Goal: Communication & Community: Answer question/provide support

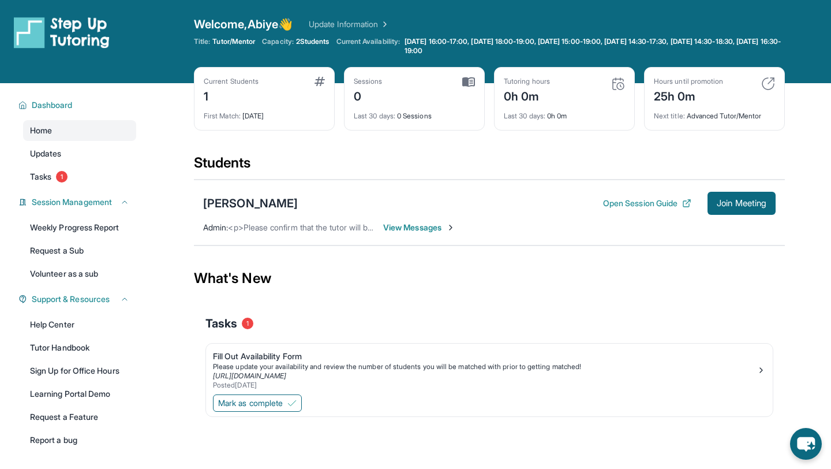
click at [442, 224] on span "View Messages" at bounding box center [419, 228] width 72 height 12
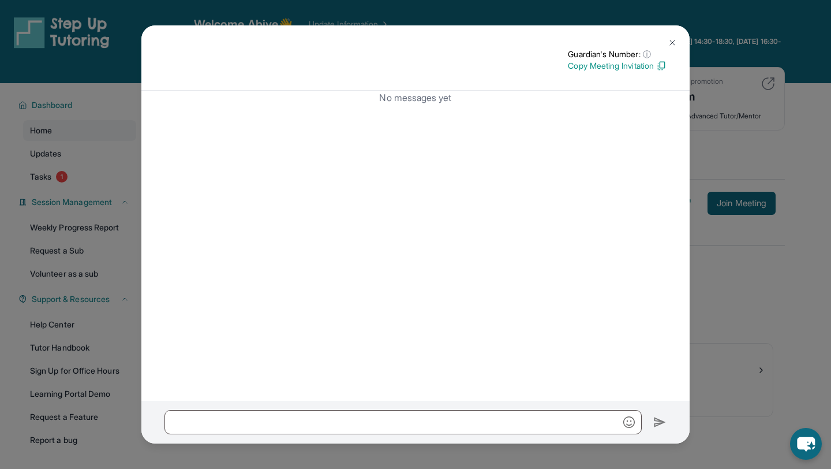
click at [673, 42] on img at bounding box center [672, 42] width 9 height 9
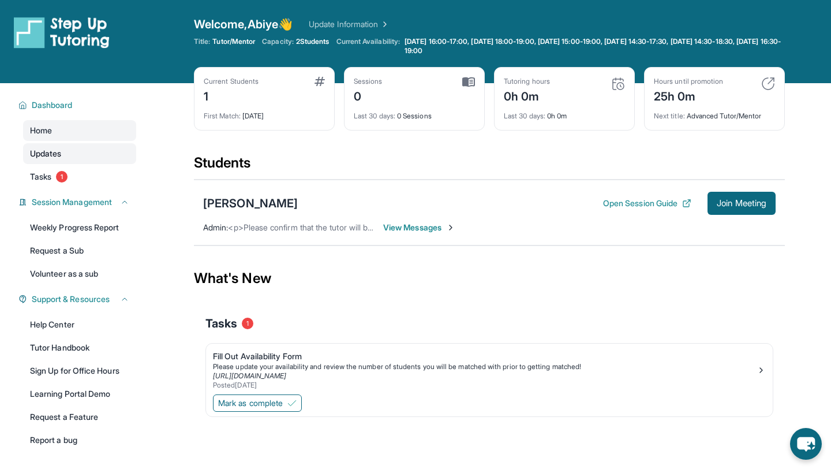
click at [58, 151] on span "Updates" at bounding box center [46, 154] width 32 height 12
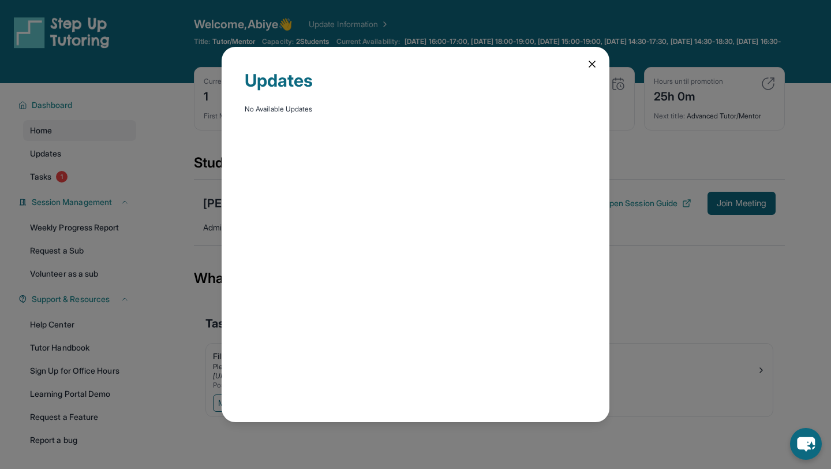
click at [584, 62] on div "Updates No Available Updates" at bounding box center [416, 234] width 388 height 375
click at [590, 63] on icon at bounding box center [592, 64] width 12 height 12
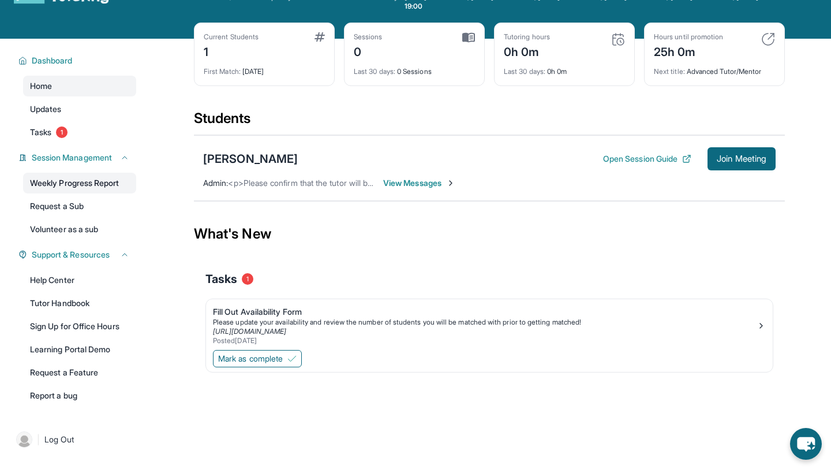
scroll to position [83, 0]
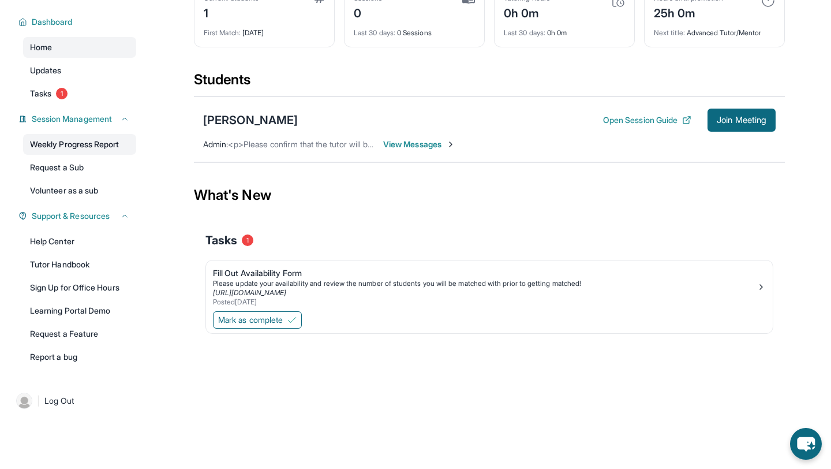
click at [85, 136] on link "Weekly Progress Report" at bounding box center [79, 144] width 113 height 21
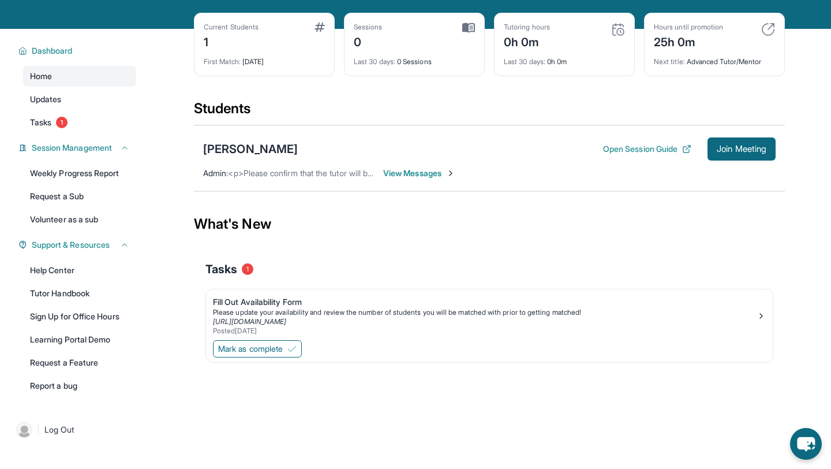
scroll to position [0, 0]
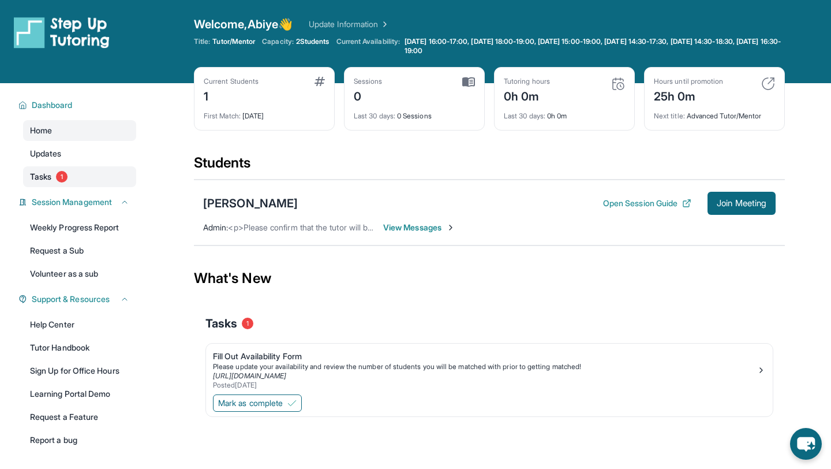
click at [43, 182] on span "Tasks" at bounding box center [40, 177] width 21 height 12
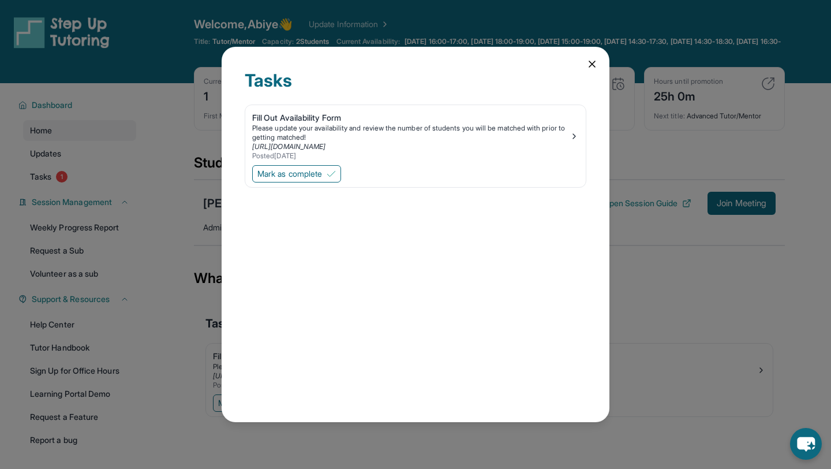
click at [593, 65] on icon at bounding box center [592, 64] width 6 height 6
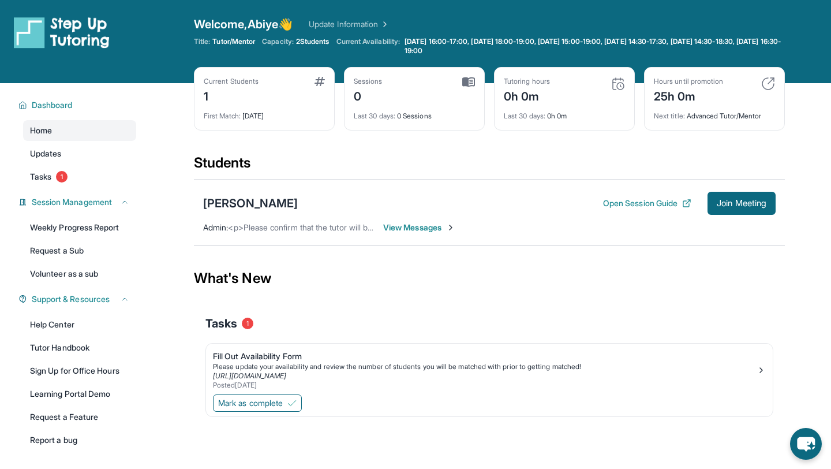
click at [264, 88] on div "Current Students 1" at bounding box center [264, 91] width 121 height 28
click at [64, 151] on link "Updates" at bounding box center [79, 153] width 113 height 21
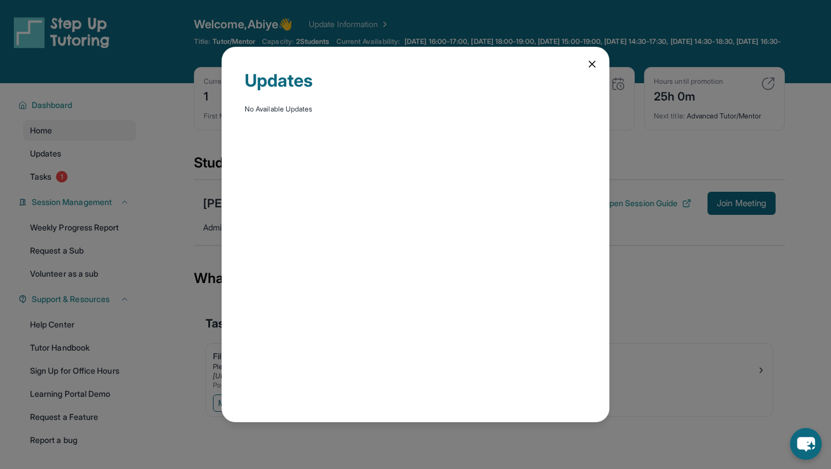
click at [595, 61] on icon at bounding box center [592, 64] width 6 height 6
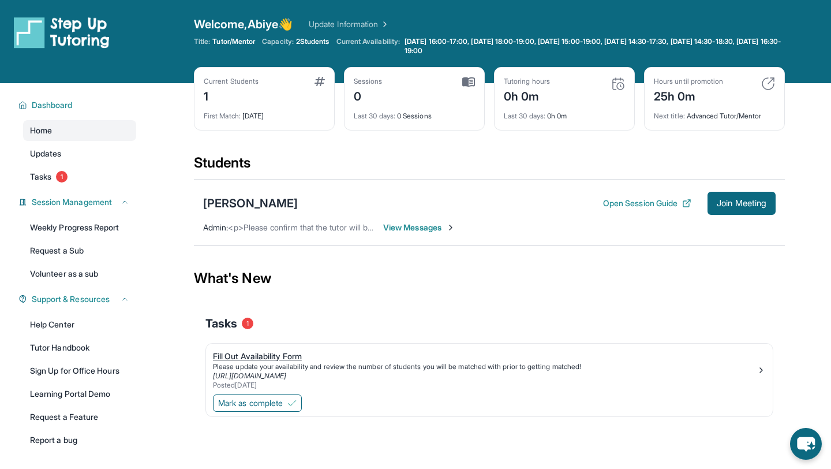
click at [748, 373] on div "[URL][DOMAIN_NAME]" at bounding box center [485, 375] width 544 height 9
click at [58, 159] on link "Updates" at bounding box center [79, 153] width 113 height 21
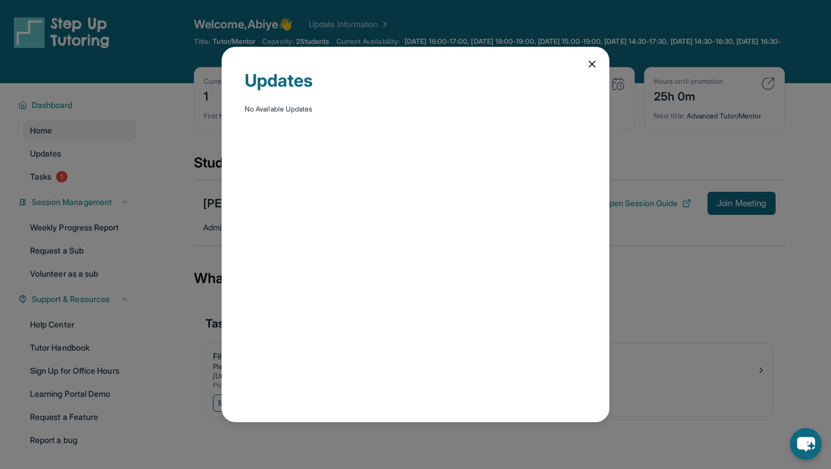
click at [590, 59] on icon at bounding box center [592, 64] width 12 height 12
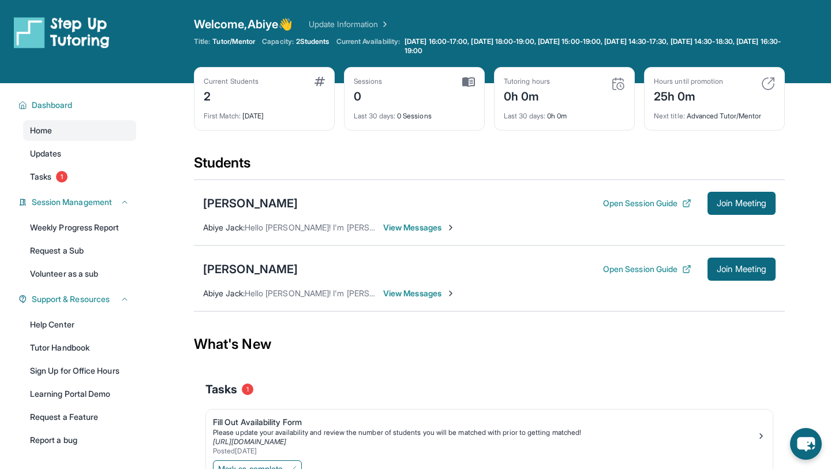
click at [403, 226] on span "View Messages" at bounding box center [419, 228] width 72 height 12
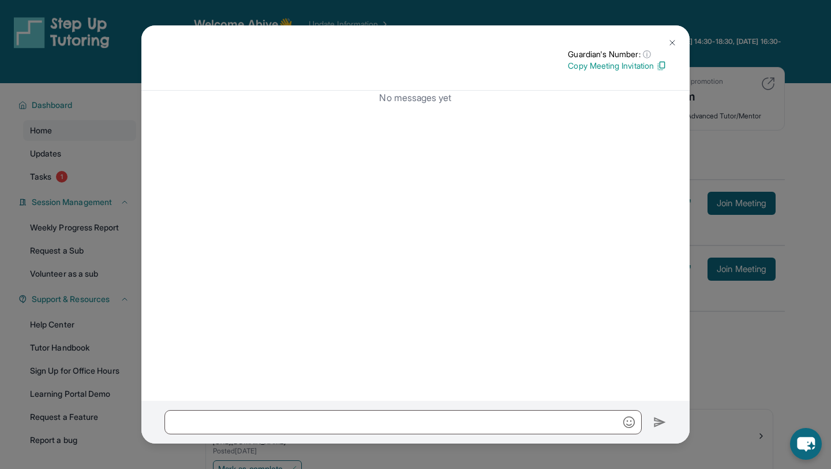
click at [673, 40] on img at bounding box center [672, 42] width 9 height 9
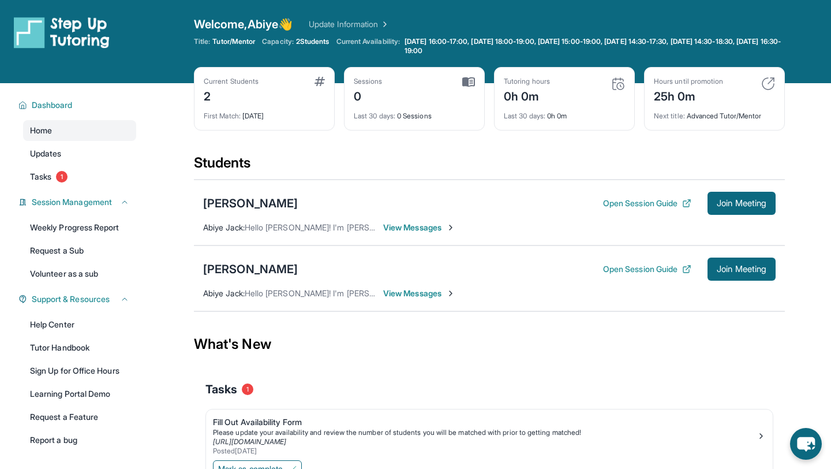
click at [446, 226] on span "View Messages" at bounding box center [419, 228] width 72 height 12
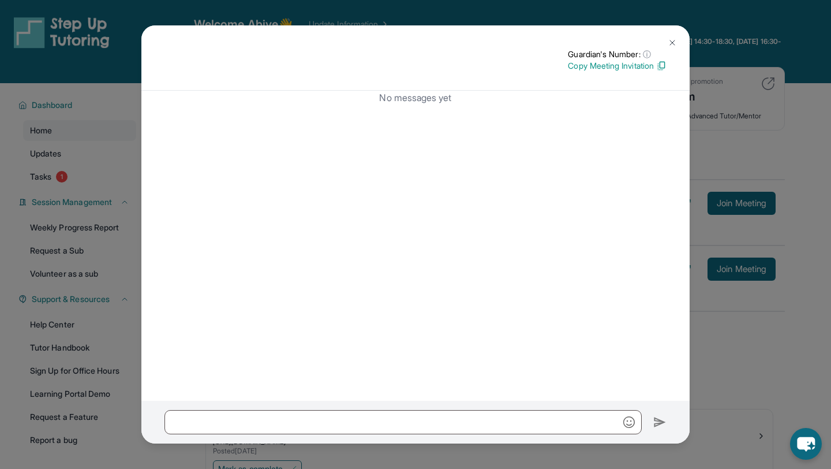
click at [673, 36] on button at bounding box center [672, 42] width 23 height 23
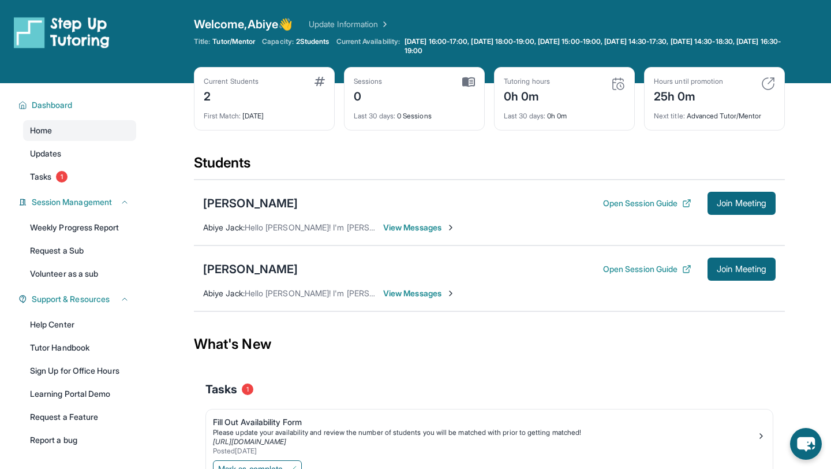
click at [406, 297] on span "View Messages" at bounding box center [419, 293] width 72 height 12
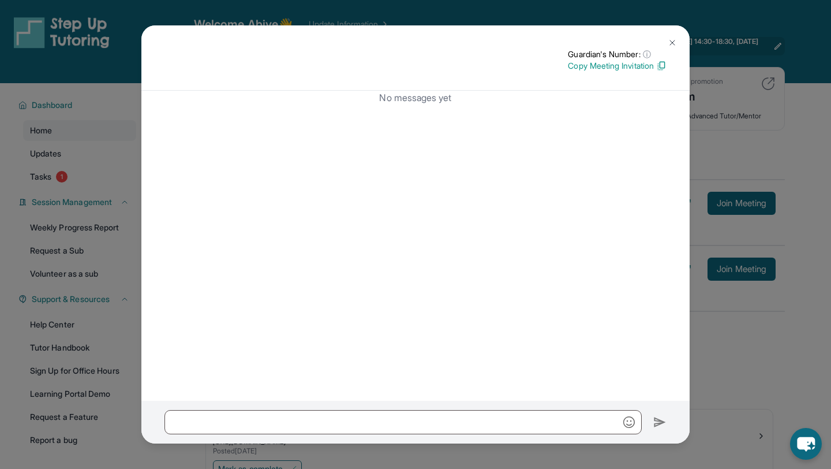
click at [668, 36] on button at bounding box center [672, 42] width 23 height 23
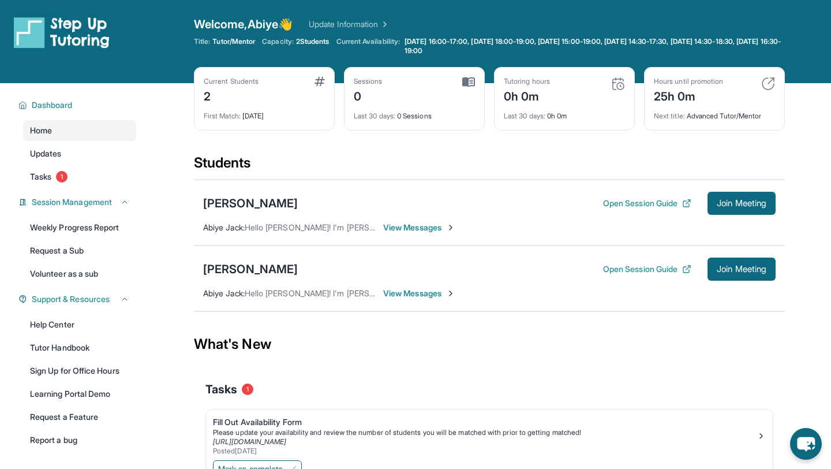
click at [393, 231] on span "View Messages" at bounding box center [419, 228] width 72 height 12
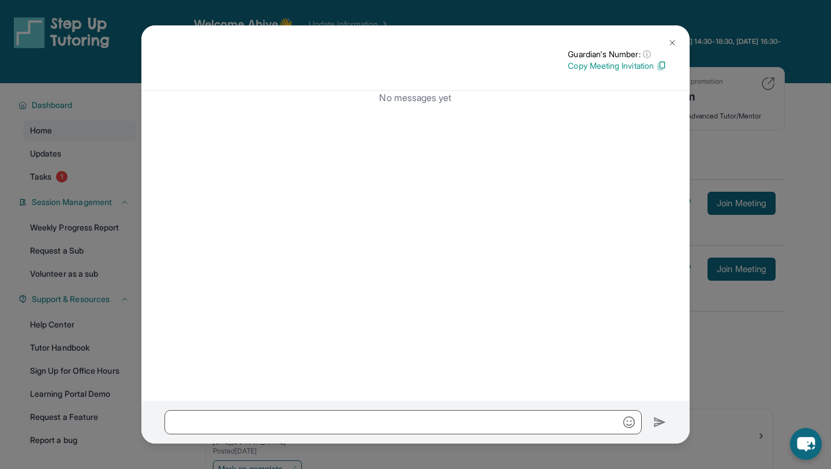
click at [666, 42] on button at bounding box center [672, 42] width 23 height 23
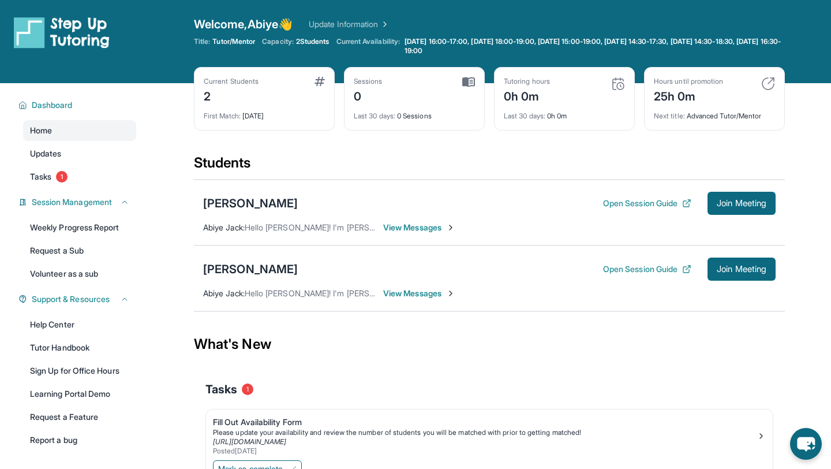
click at [406, 291] on span "View Messages" at bounding box center [419, 293] width 72 height 12
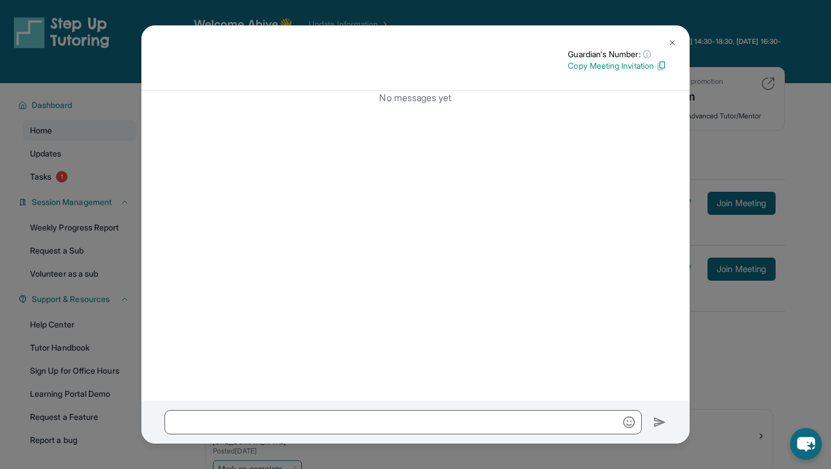
click at [336, 435] on div at bounding box center [415, 421] width 548 height 43
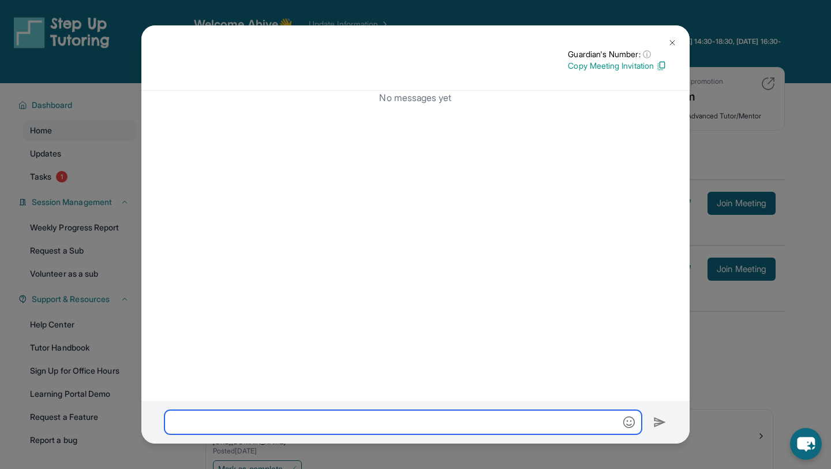
click at [350, 414] on input "text" at bounding box center [402, 422] width 477 height 24
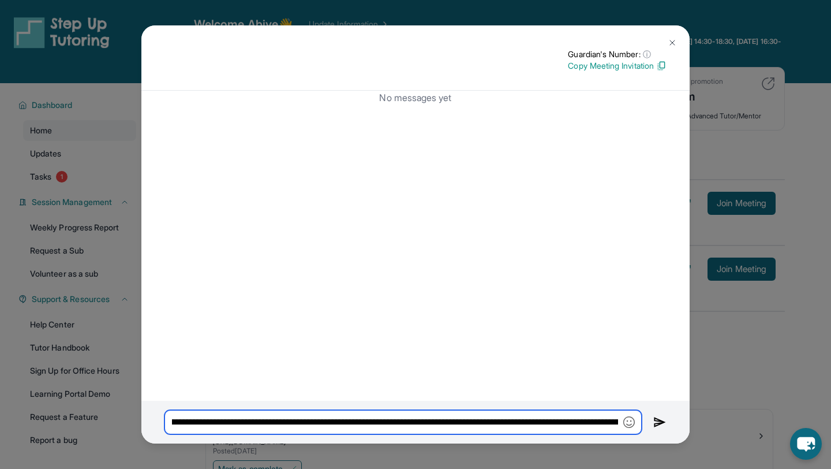
scroll to position [0, 920]
drag, startPoint x: 346, startPoint y: 422, endPoint x: 603, endPoint y: 424, distance: 257.4
click at [603, 424] on input "**********" at bounding box center [402, 422] width 477 height 24
type input "**********"
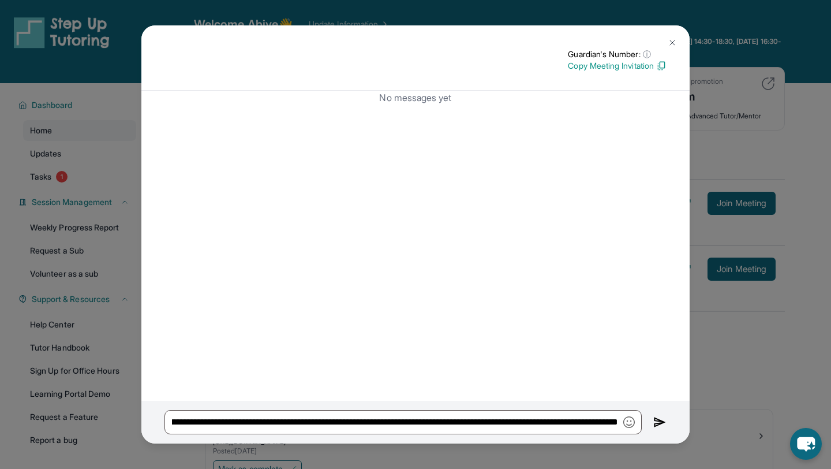
scroll to position [0, 0]
click at [657, 420] on img at bounding box center [659, 422] width 13 height 14
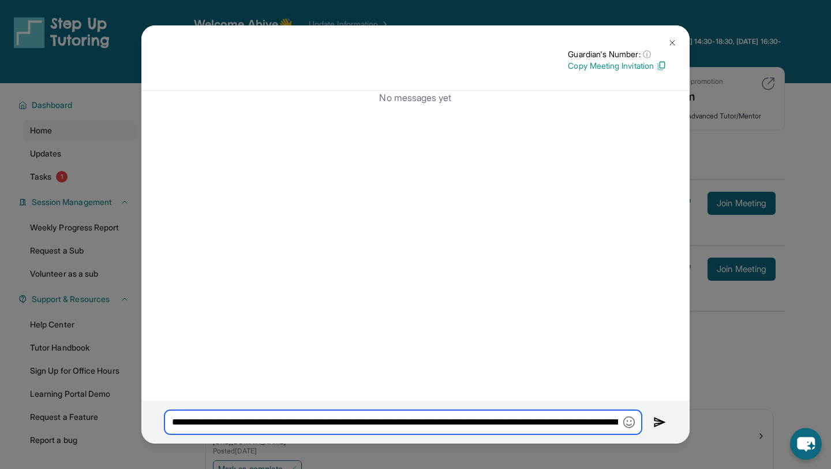
click at [455, 421] on input "**********" at bounding box center [402, 422] width 477 height 24
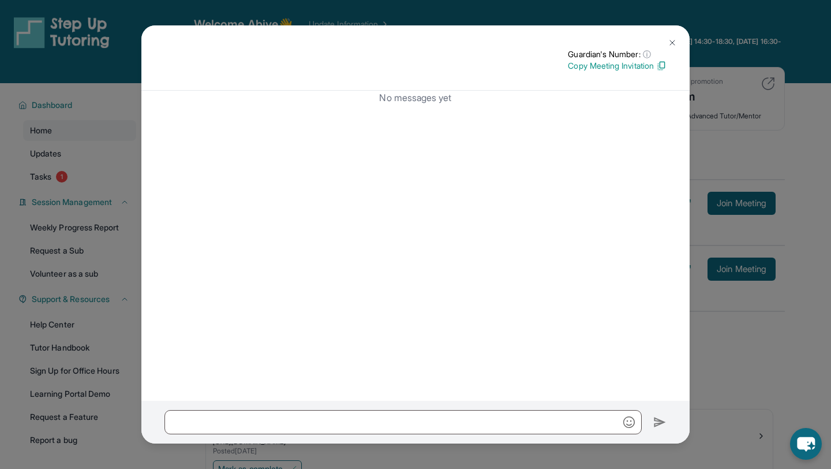
click at [671, 39] on img at bounding box center [672, 42] width 9 height 9
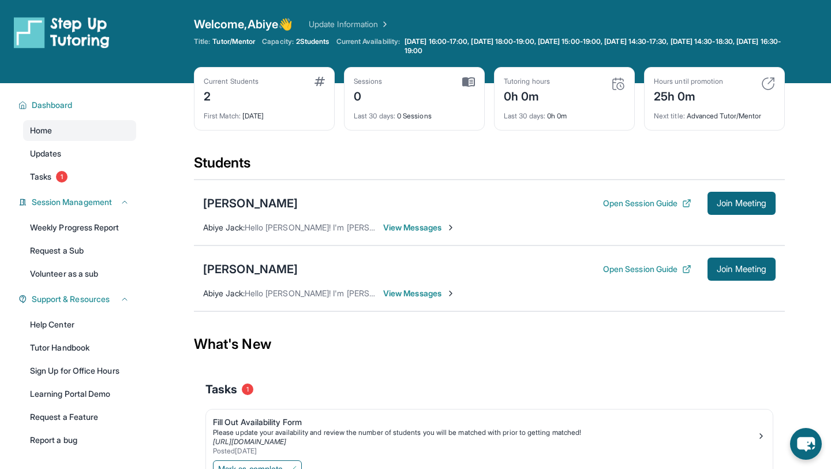
click at [420, 296] on span "View Messages" at bounding box center [419, 293] width 72 height 12
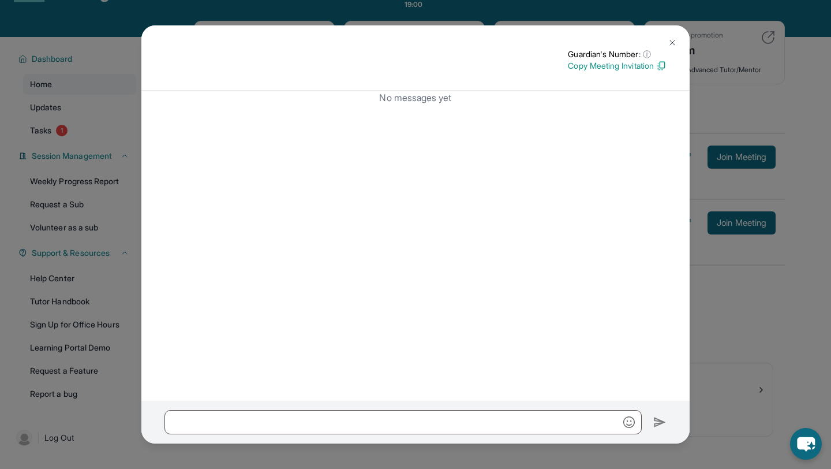
scroll to position [83, 0]
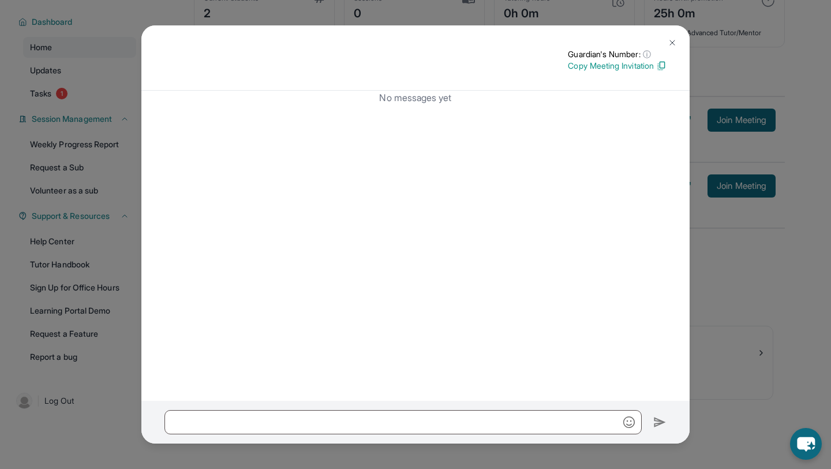
click at [673, 38] on img at bounding box center [672, 42] width 9 height 9
